Goal: Transaction & Acquisition: Subscribe to service/newsletter

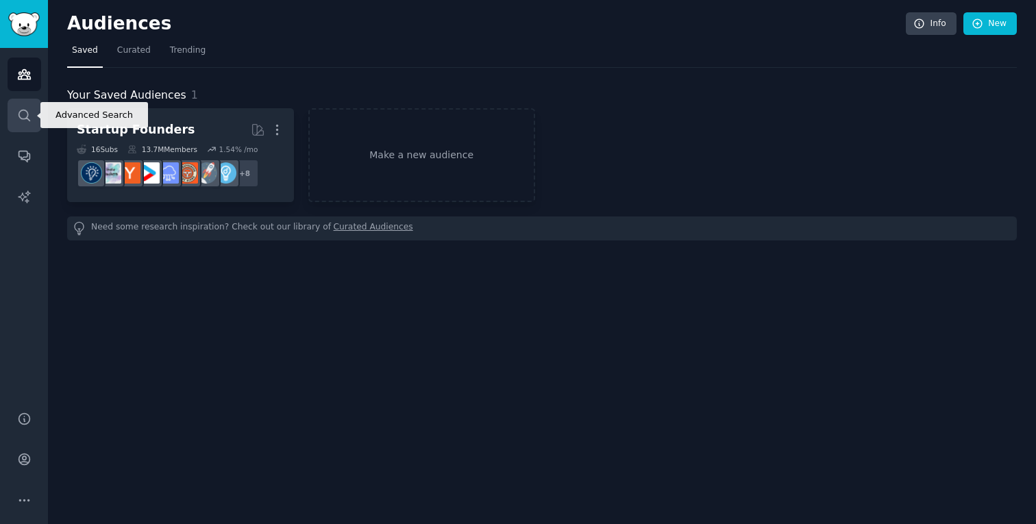
click at [30, 121] on icon "Sidebar" at bounding box center [24, 115] width 14 height 14
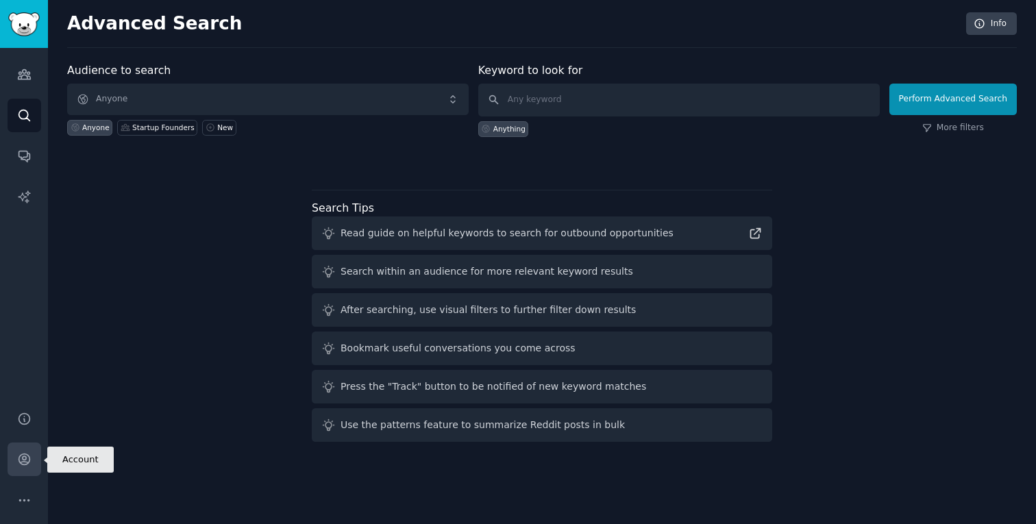
click at [18, 456] on icon "Sidebar" at bounding box center [24, 459] width 14 height 14
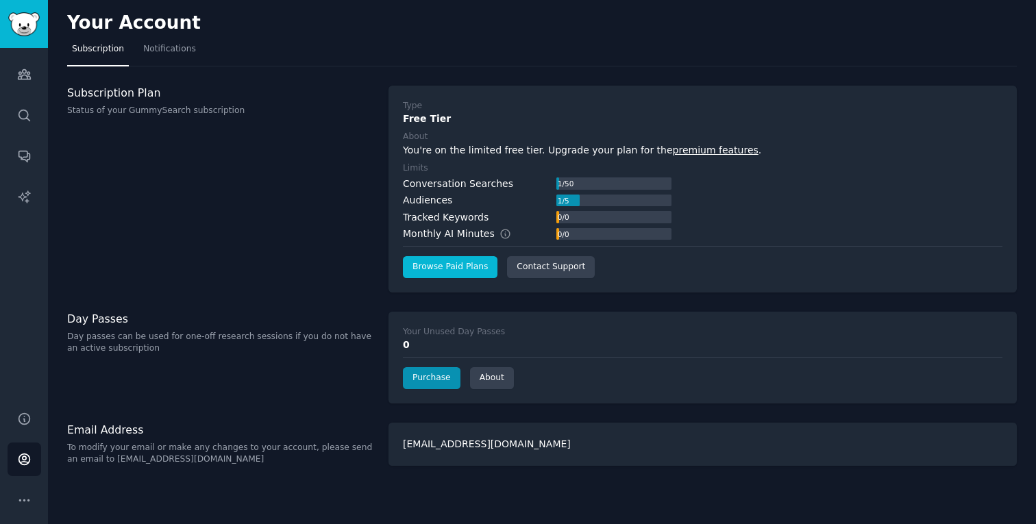
click at [458, 267] on link "Browse Paid Plans" at bounding box center [450, 267] width 95 height 22
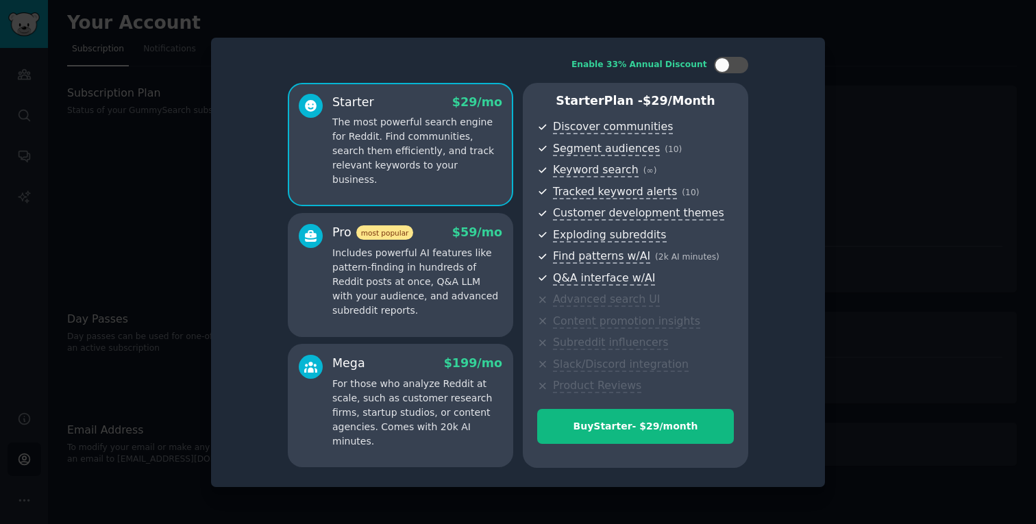
click at [421, 355] on div "Mega $ 199 /mo" at bounding box center [417, 363] width 170 height 17
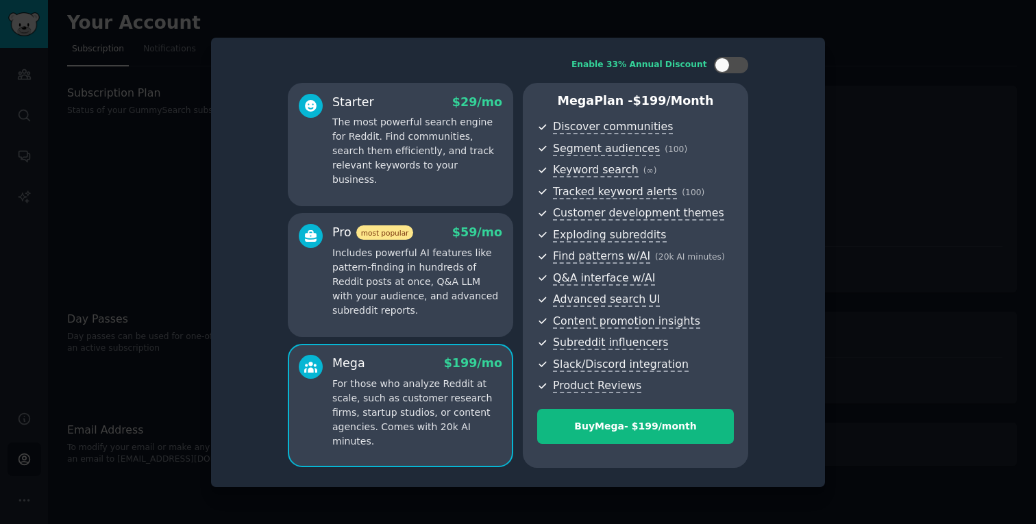
click at [421, 317] on p "Includes powerful AI features like pattern-finding in hundreds of Reddit posts …" at bounding box center [417, 282] width 170 height 72
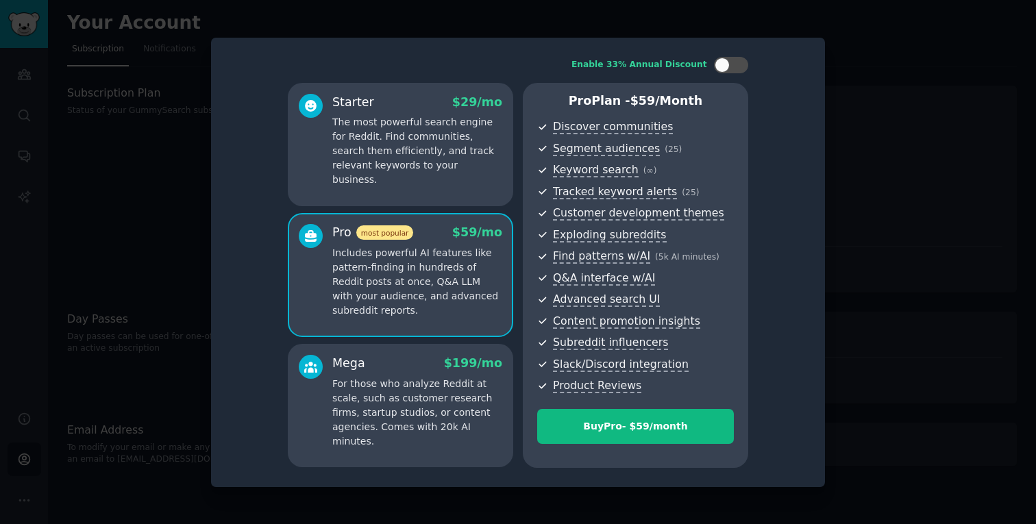
click at [408, 402] on p "For those who analyze Reddit at scale, such as customer research firms, startup…" at bounding box center [417, 413] width 170 height 72
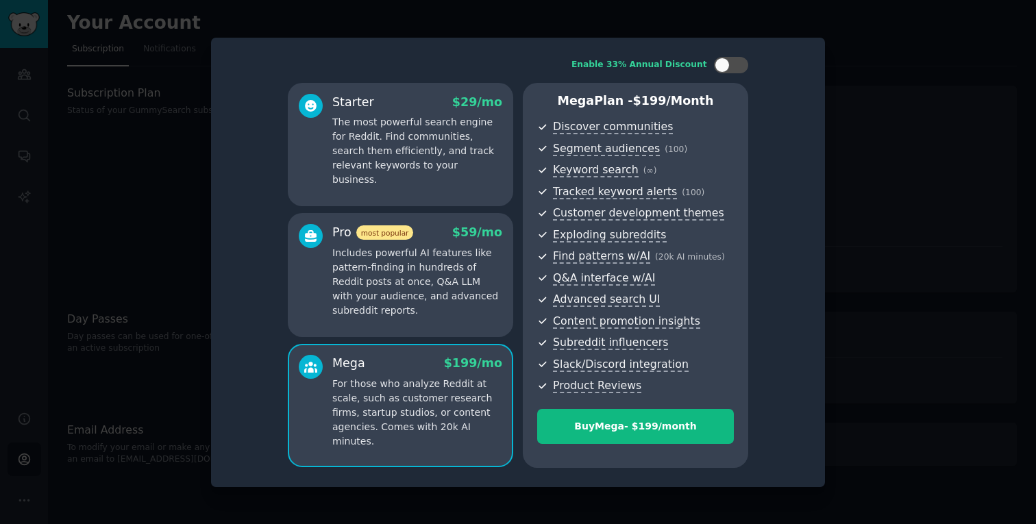
click at [408, 179] on div "Starter $ 29 /mo The most powerful search engine for Reddit. Find communities, …" at bounding box center [400, 144] width 225 height 123
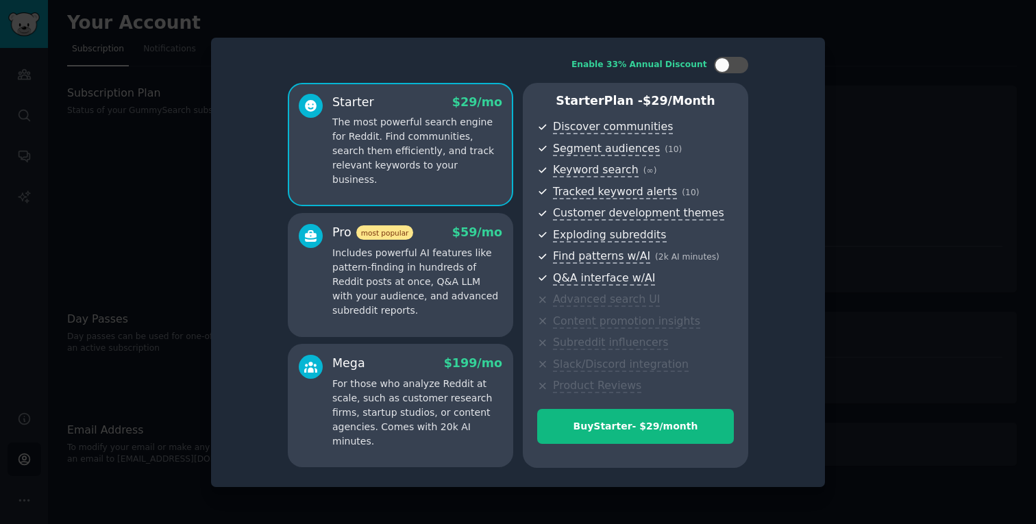
click at [696, 1] on div at bounding box center [518, 262] width 1036 height 524
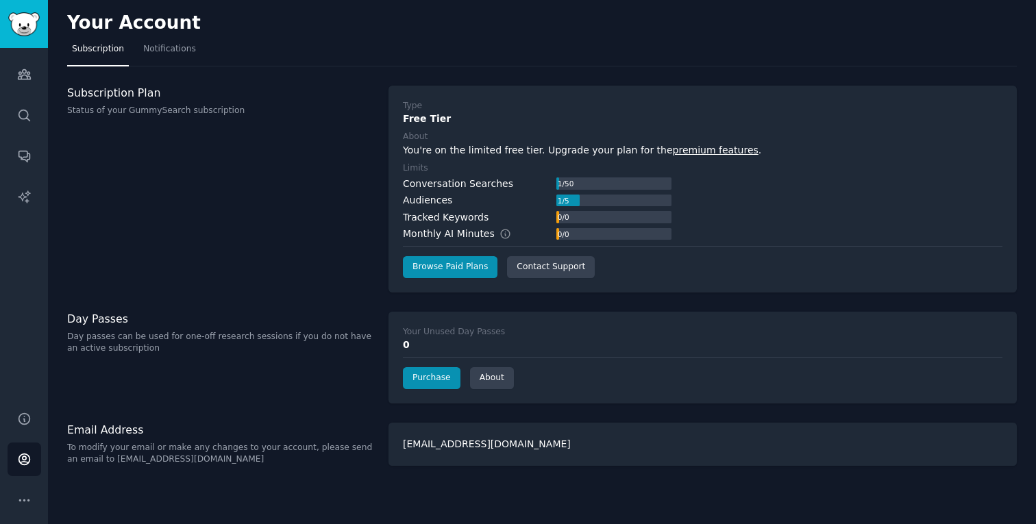
click at [17, 38] on link "Sidebar" at bounding box center [24, 24] width 48 height 48
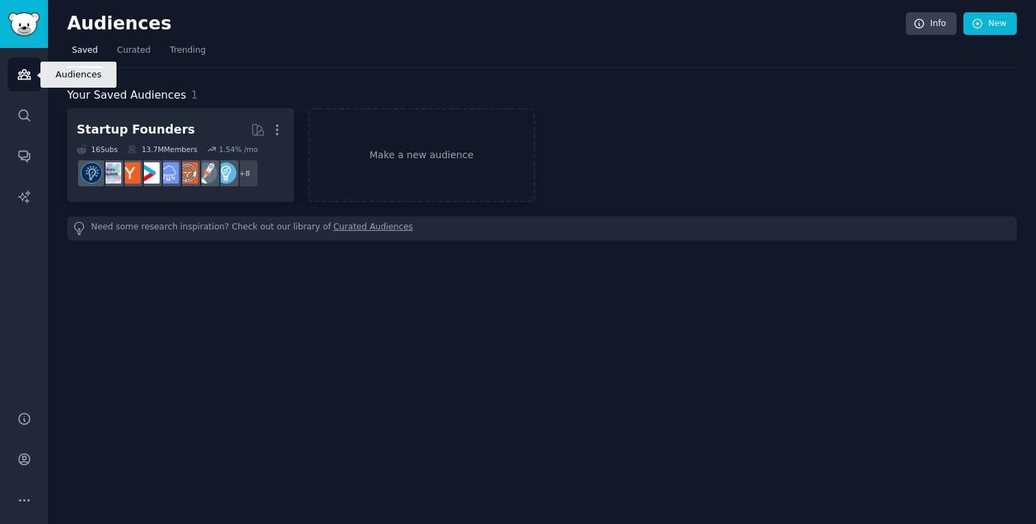
click at [18, 72] on icon "Sidebar" at bounding box center [24, 74] width 14 height 14
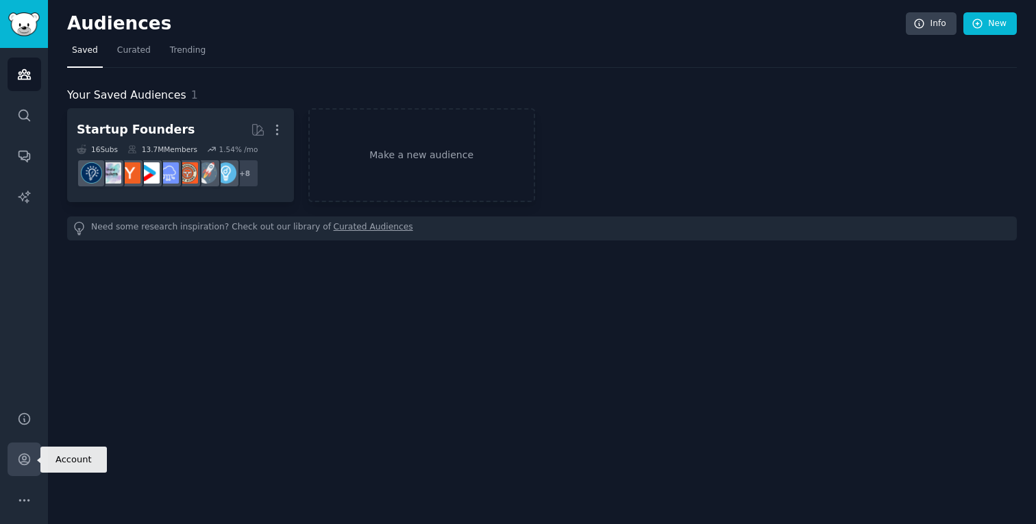
click at [36, 464] on link "Account" at bounding box center [25, 460] width 34 height 34
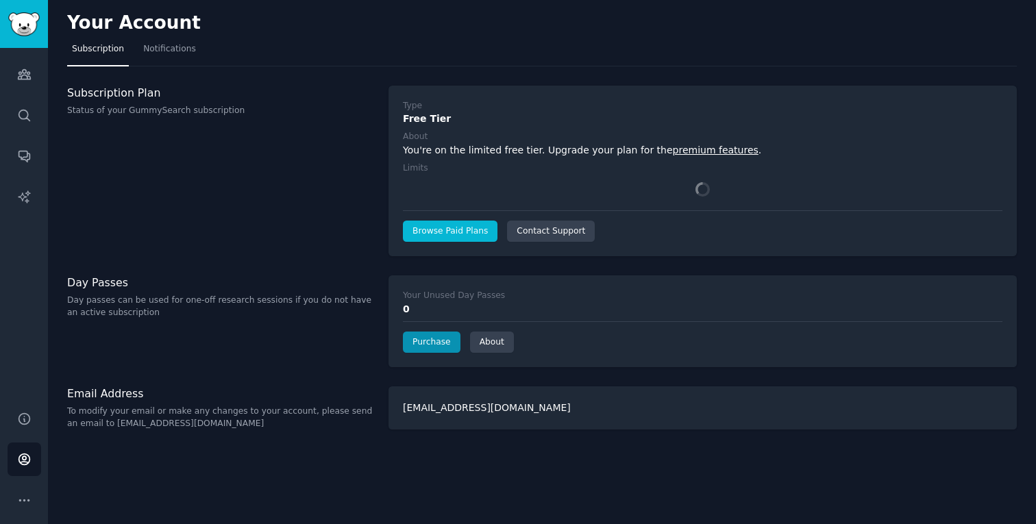
click at [428, 232] on link "Browse Paid Plans" at bounding box center [450, 232] width 95 height 22
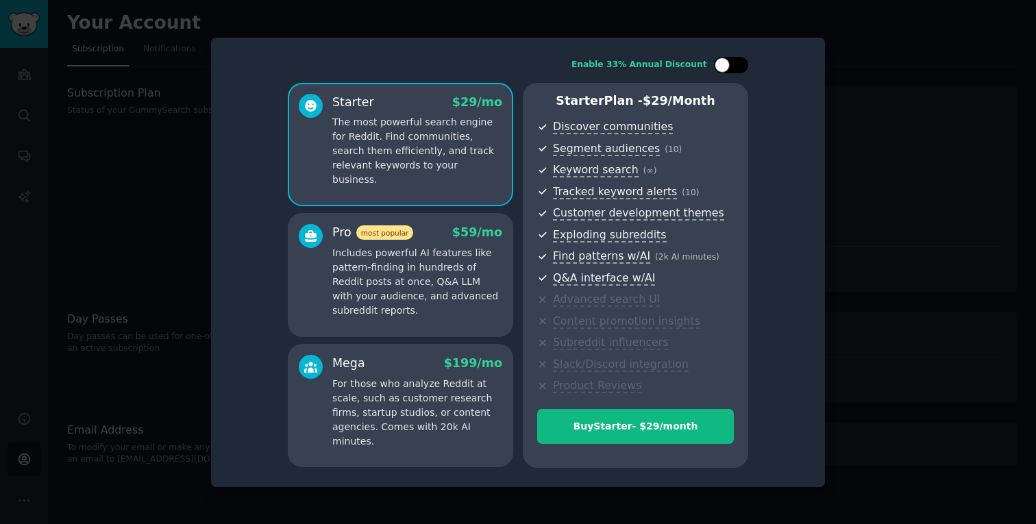
click at [738, 66] on div at bounding box center [737, 65] width 7 height 7
click at [724, 65] on icon at bounding box center [723, 66] width 8 height 8
click at [733, 69] on div at bounding box center [731, 65] width 34 height 16
checkbox input "true"
click at [387, 283] on p "Includes powerful AI features like pattern-finding in hundreds of Reddit posts …" at bounding box center [417, 282] width 170 height 72
